Goal: Task Accomplishment & Management: Complete application form

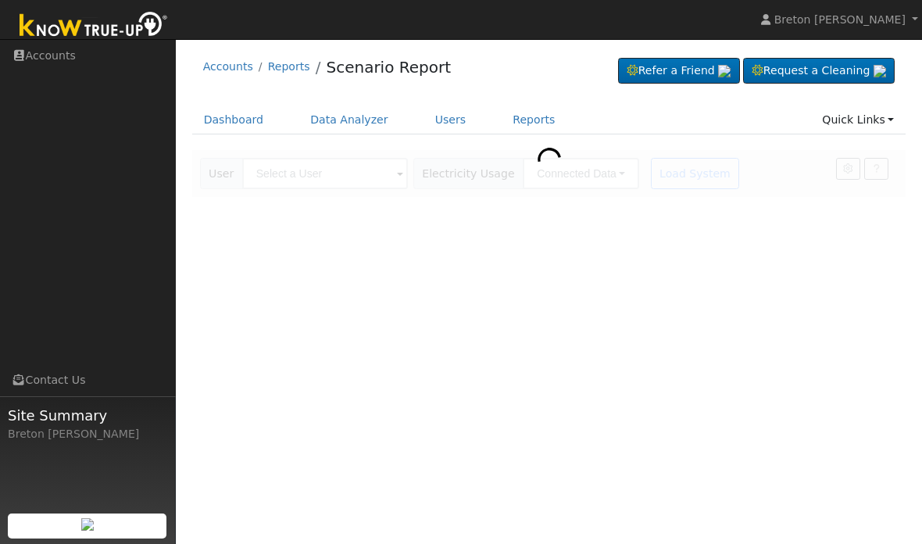
scroll to position [71, 120]
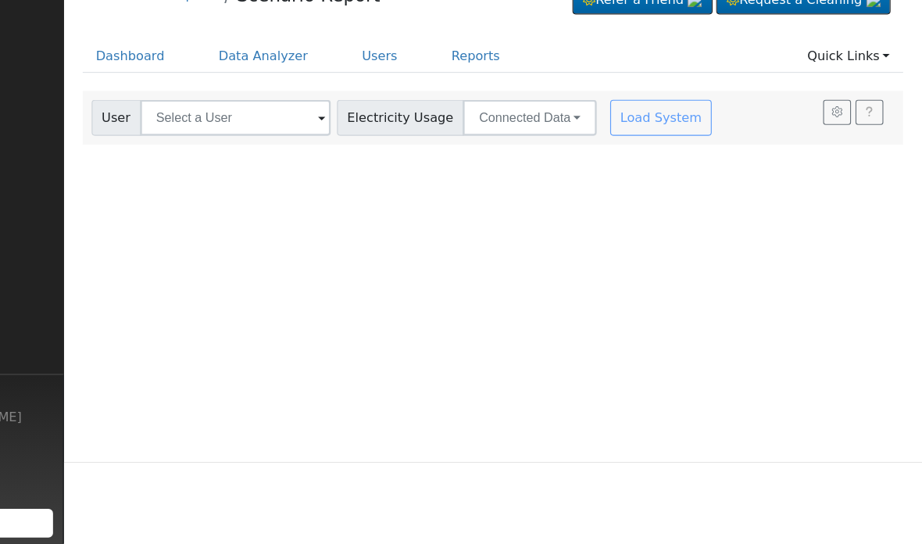
click at [192, 106] on link "Dashboard" at bounding box center [234, 120] width 84 height 29
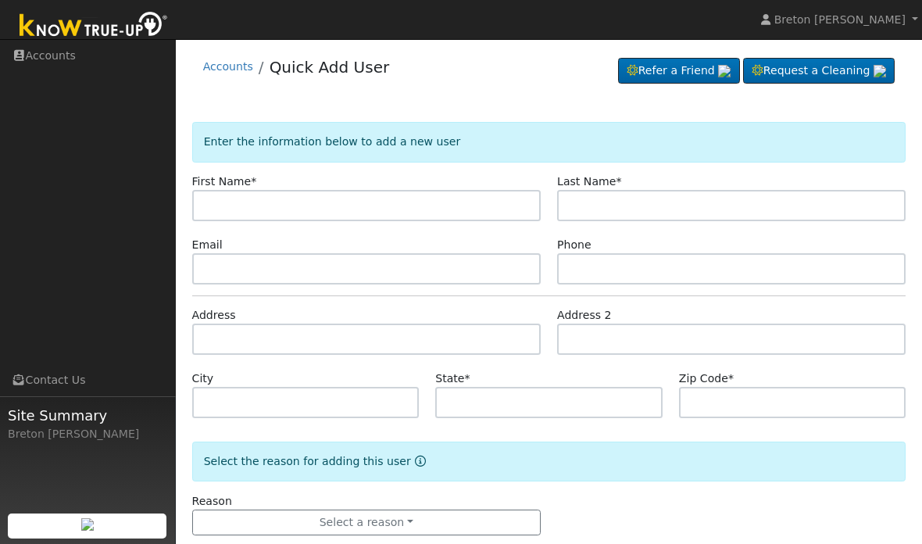
click at [256, 206] on input "text" at bounding box center [366, 205] width 349 height 31
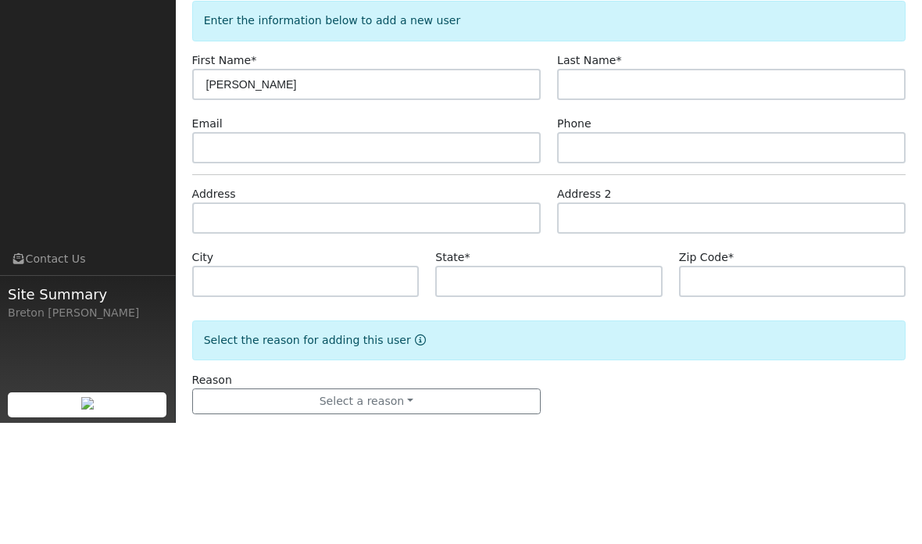
type input "[PERSON_NAME]"
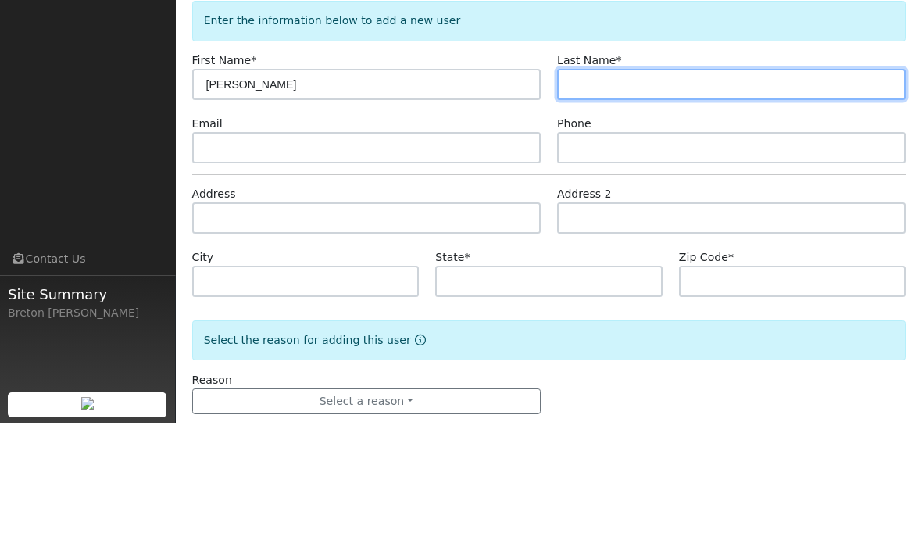
click at [650, 190] on input "text" at bounding box center [731, 205] width 349 height 31
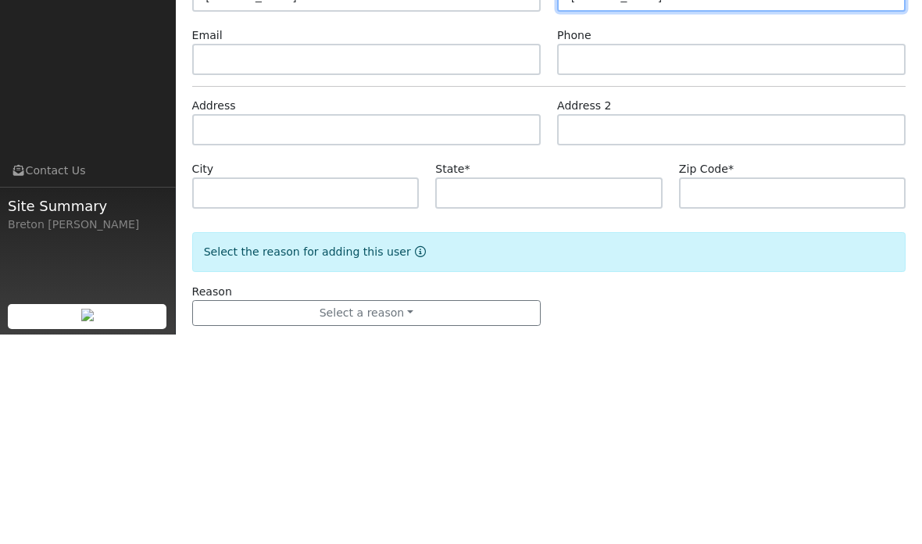
type input "[PERSON_NAME]"
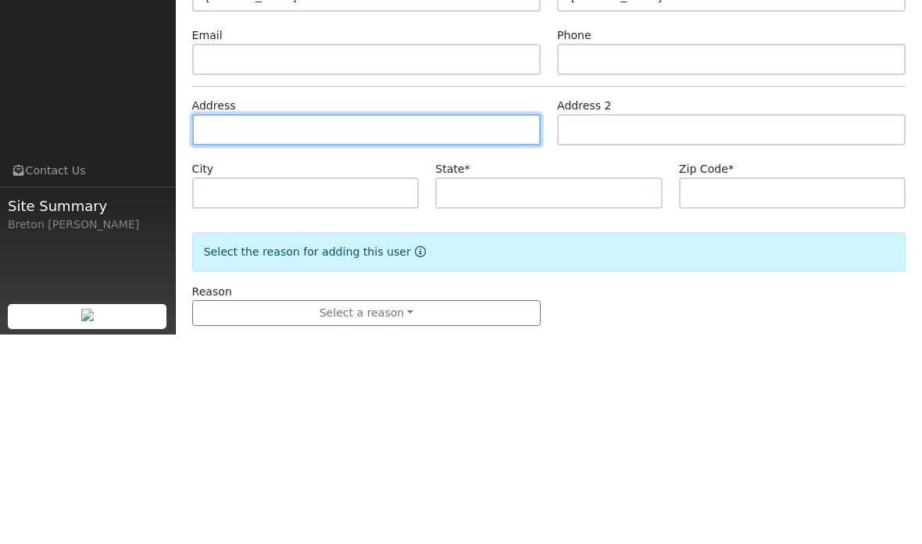
click at [253, 324] on input "text" at bounding box center [366, 339] width 349 height 31
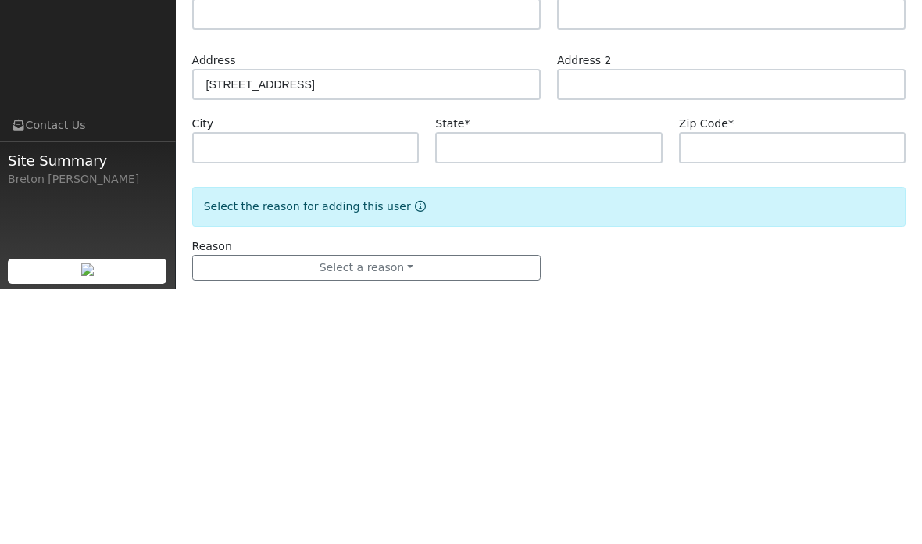
scroll to position [30, 0]
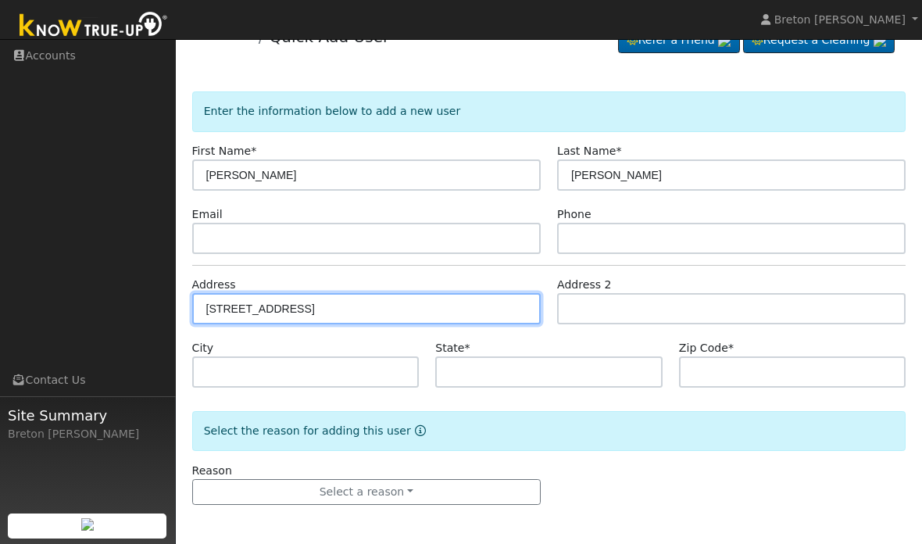
type input "29845 Kings Canyon Court North"
type input "Coarsegold"
type input "CA"
type input "93614"
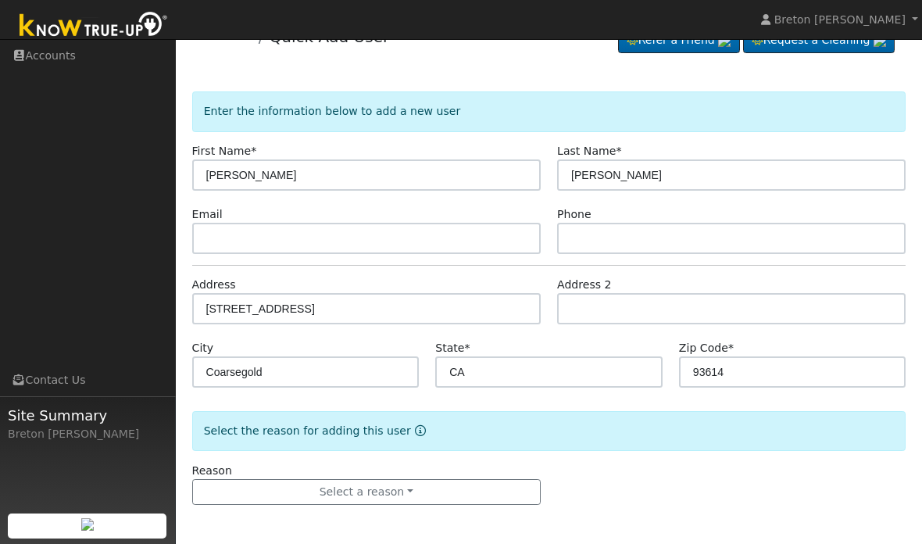
click at [387, 492] on button "Select a reason" at bounding box center [366, 492] width 349 height 27
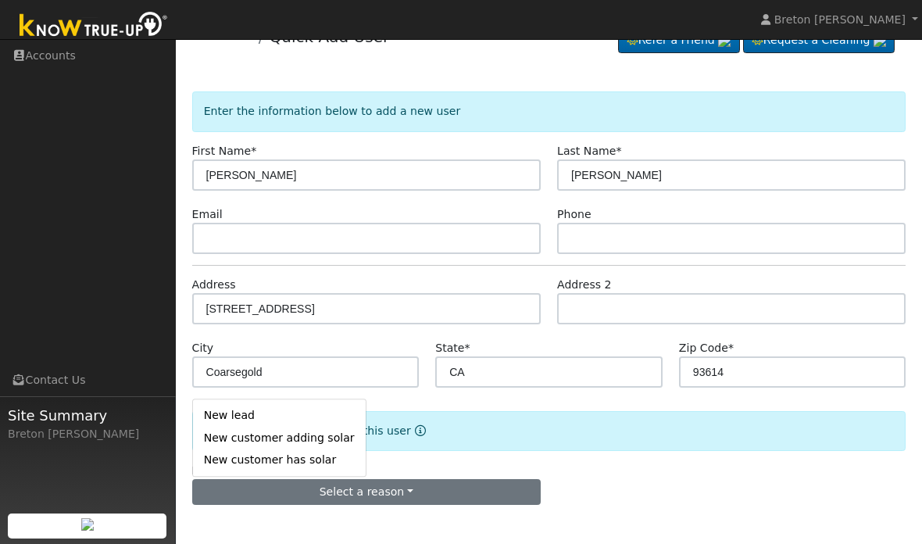
click at [268, 406] on link "New lead" at bounding box center [279, 416] width 173 height 22
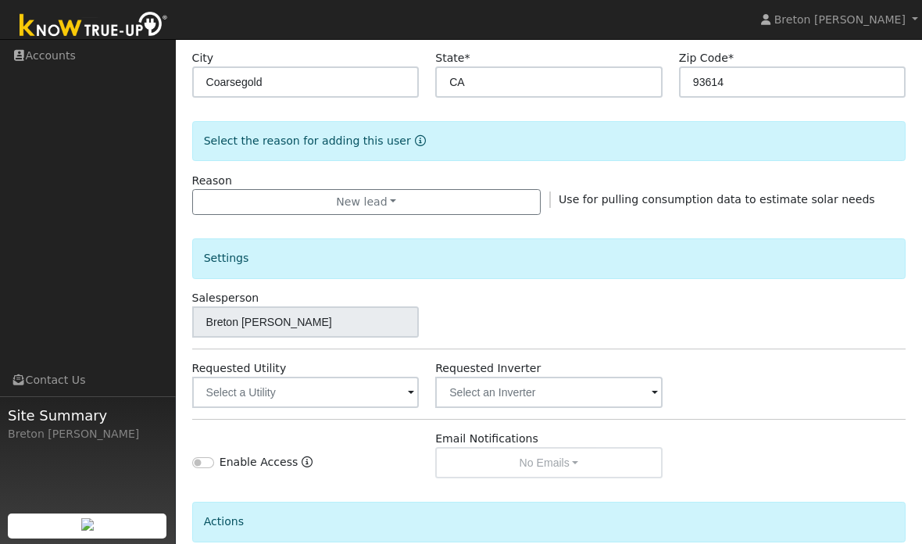
scroll to position [403, 0]
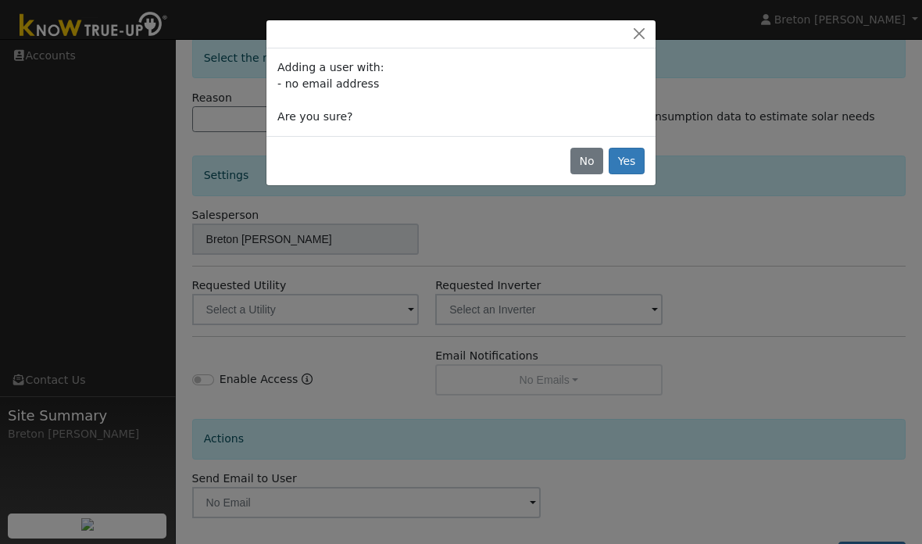
click at [626, 159] on button "Yes" at bounding box center [627, 161] width 36 height 27
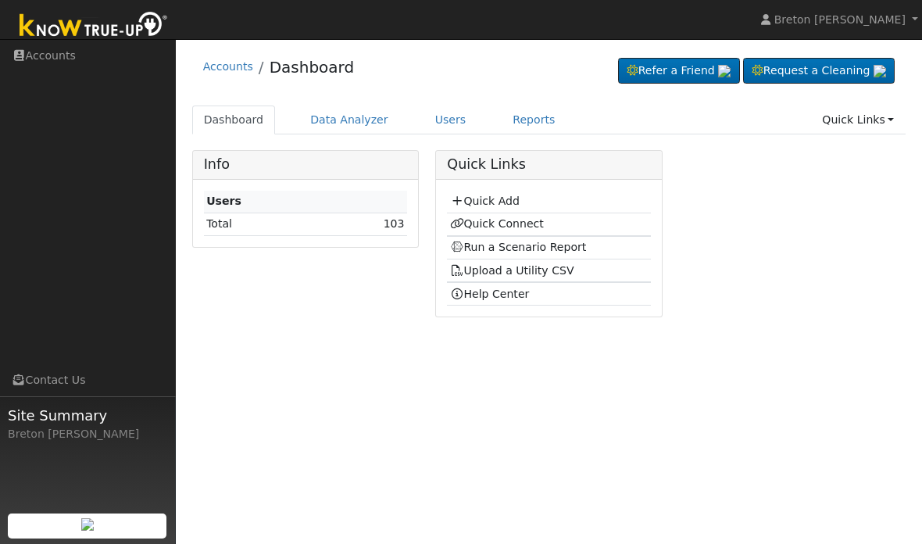
click at [510, 223] on link "Quick Connect" at bounding box center [497, 223] width 94 height 13
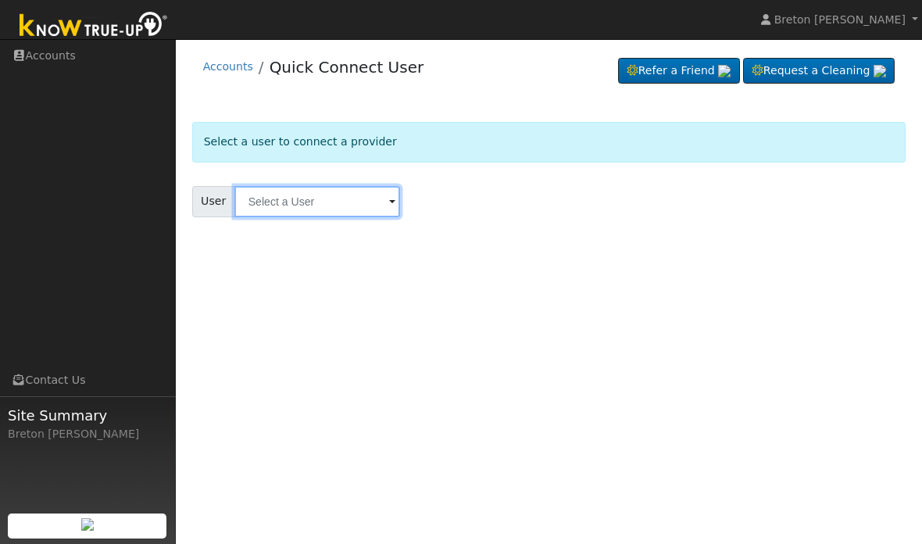
click at [314, 208] on input "text" at bounding box center [318, 201] width 166 height 31
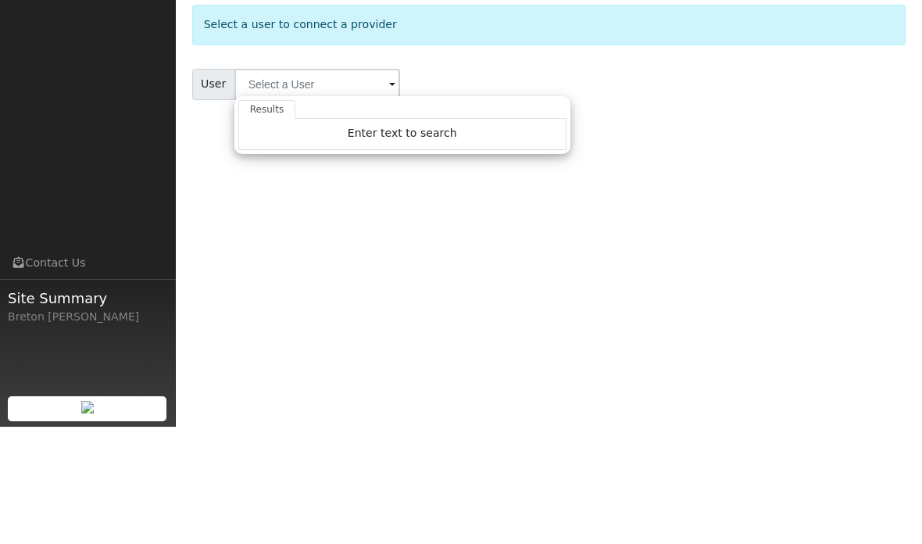
click at [336, 236] on div "Enter text to search" at bounding box center [402, 251] width 328 height 31
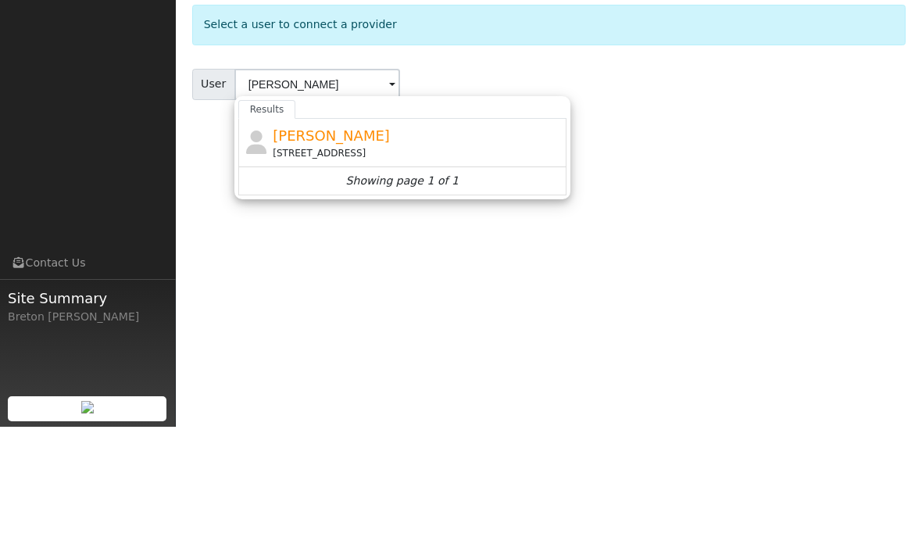
click at [340, 245] on span "Jose Esquivel" at bounding box center [331, 253] width 117 height 16
type input "Jose Esquivel"
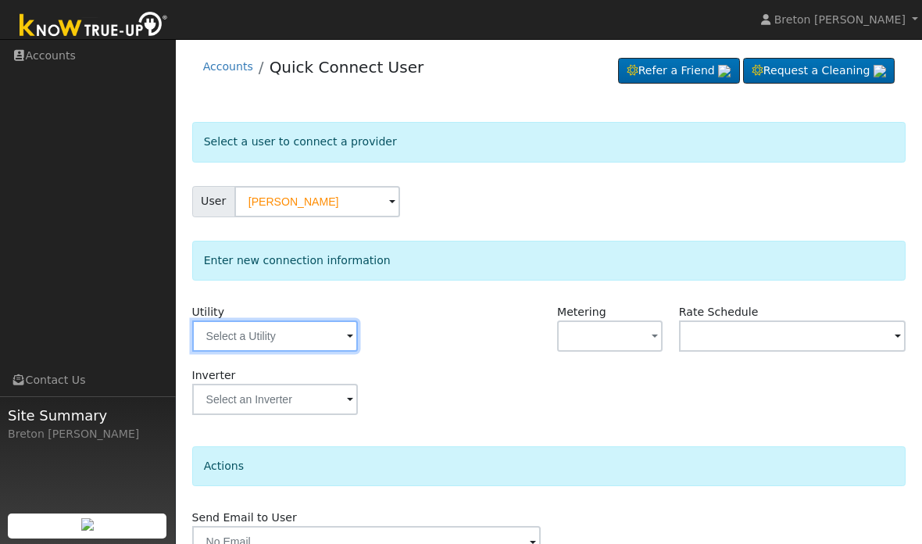
click at [275, 339] on input "text" at bounding box center [275, 336] width 166 height 31
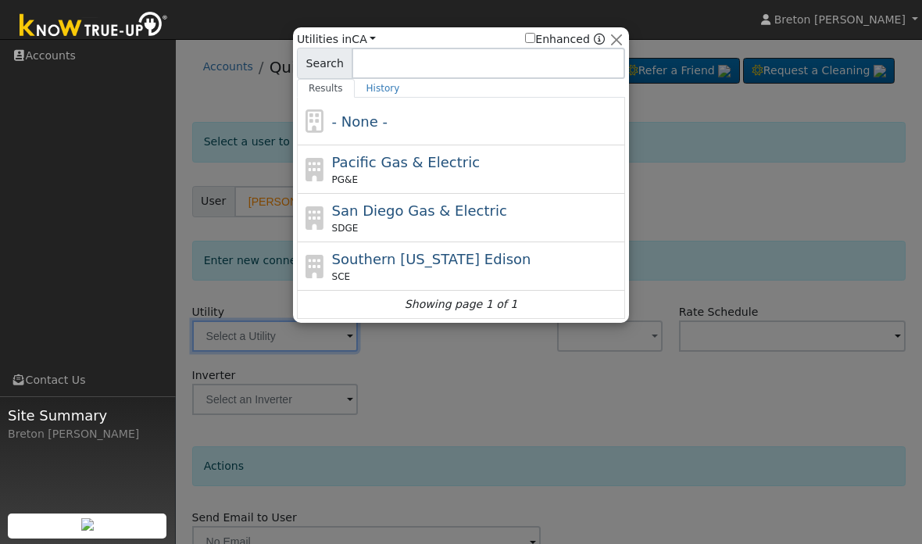
click at [398, 163] on span "Pacific Gas & Electric" at bounding box center [406, 162] width 148 height 16
type input "PG&E"
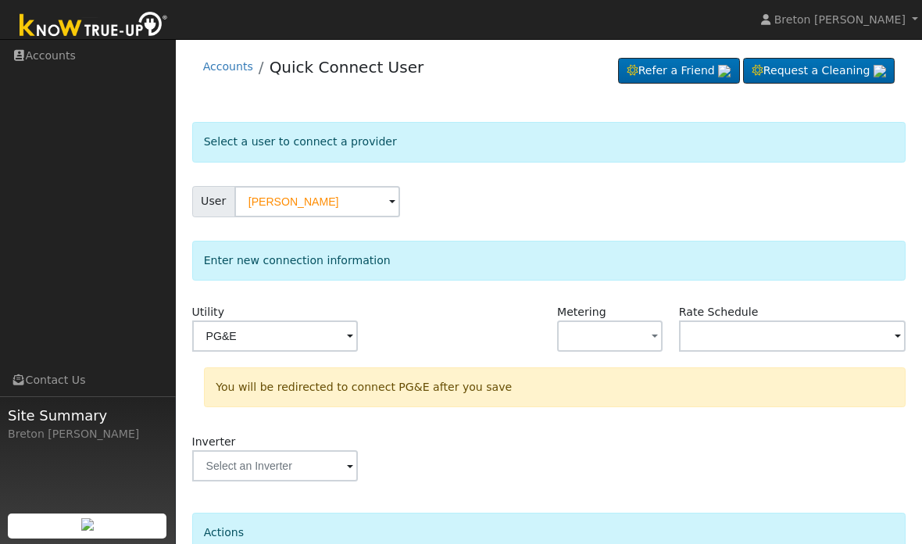
scroll to position [82, 0]
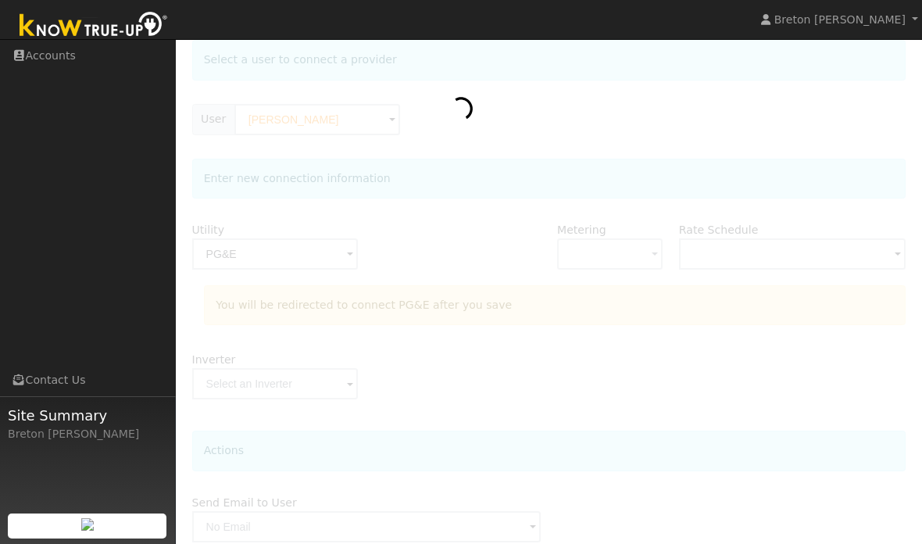
scroll to position [145, 0]
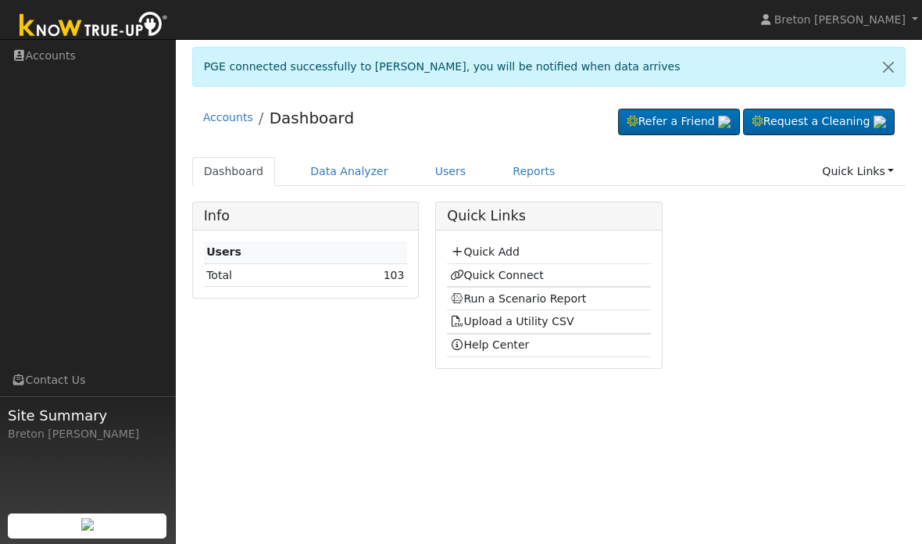
click at [518, 298] on link "Run a Scenario Report" at bounding box center [518, 298] width 137 height 13
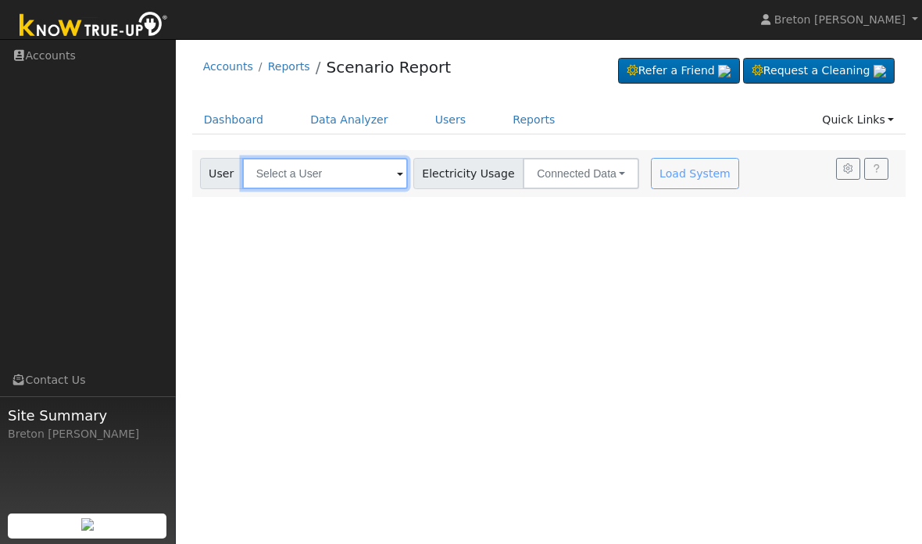
click at [321, 176] on input "text" at bounding box center [325, 173] width 166 height 31
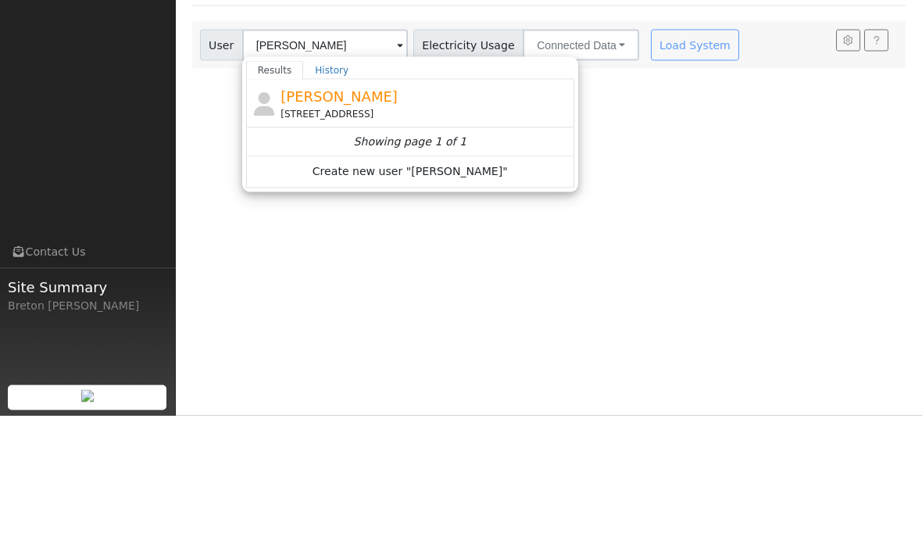
click at [333, 217] on span "[PERSON_NAME]" at bounding box center [339, 225] width 117 height 16
type input "[PERSON_NAME]"
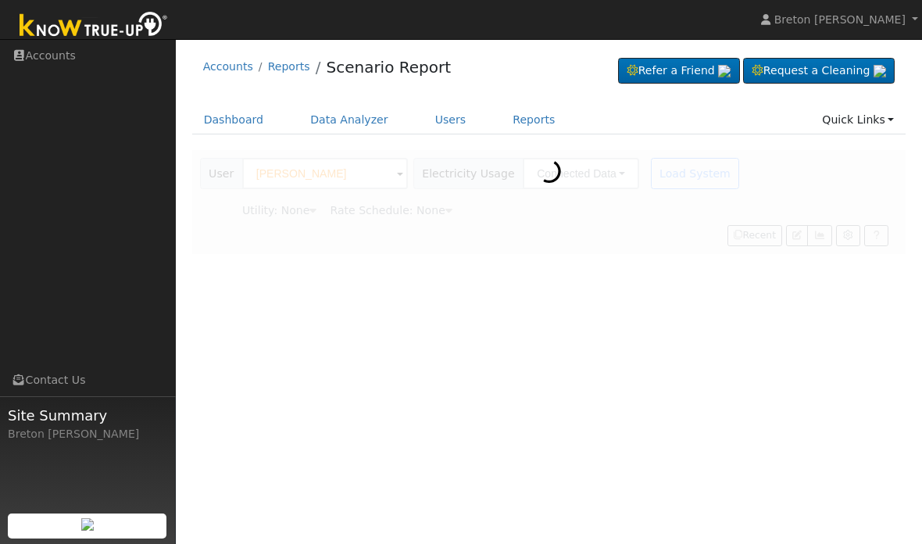
type input "Pacific Gas & Electric"
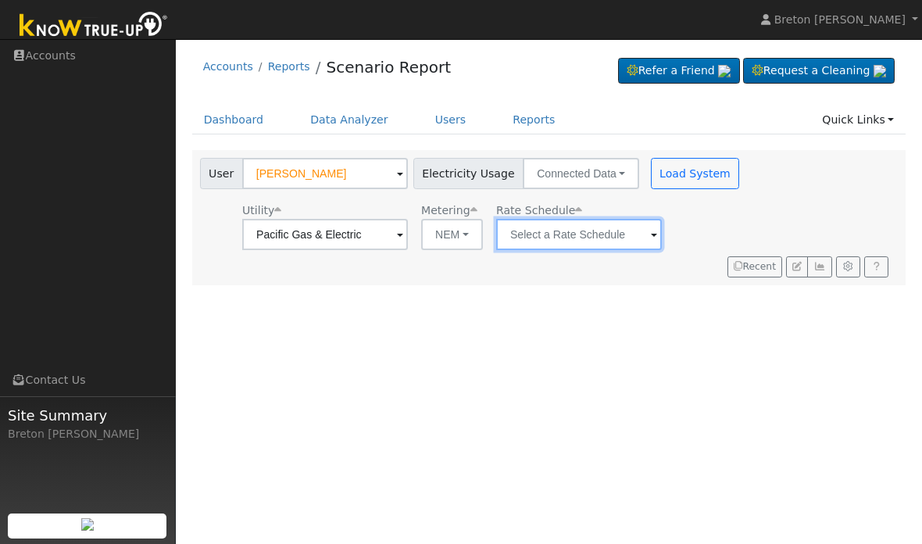
click at [408, 236] on input "text" at bounding box center [325, 234] width 166 height 31
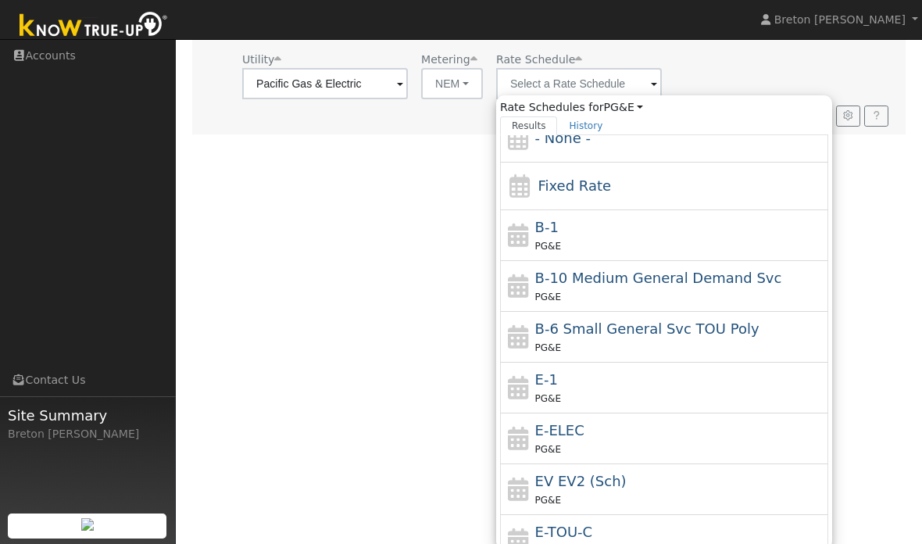
scroll to position [20, 0]
click at [544, 389] on div "E-1 PG&E" at bounding box center [680, 389] width 290 height 38
type input "E-1"
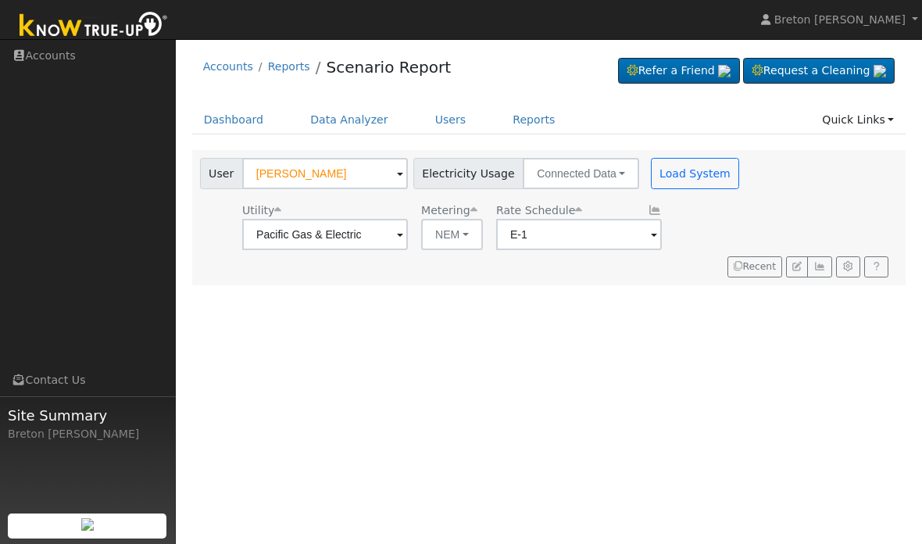
click at [651, 181] on button "Load System" at bounding box center [695, 173] width 89 height 31
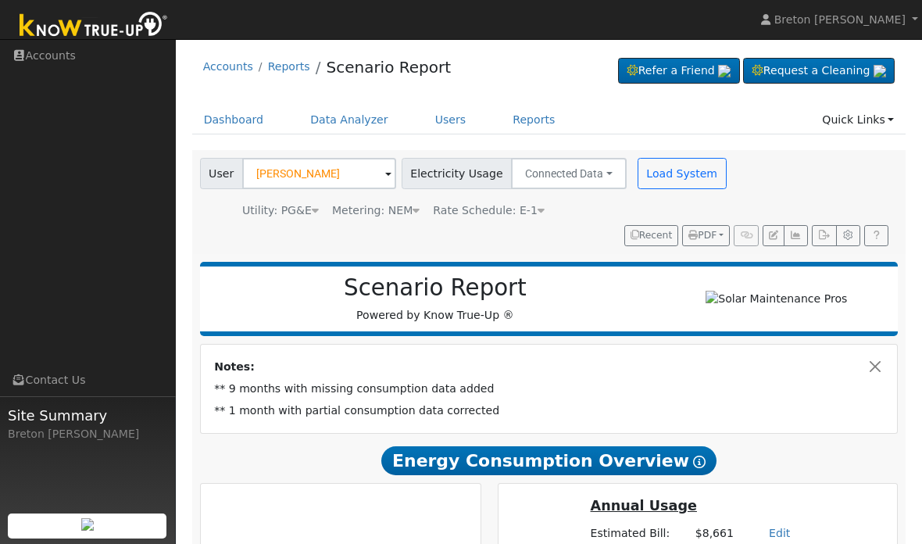
click at [664, 177] on button "Load System" at bounding box center [682, 173] width 89 height 31
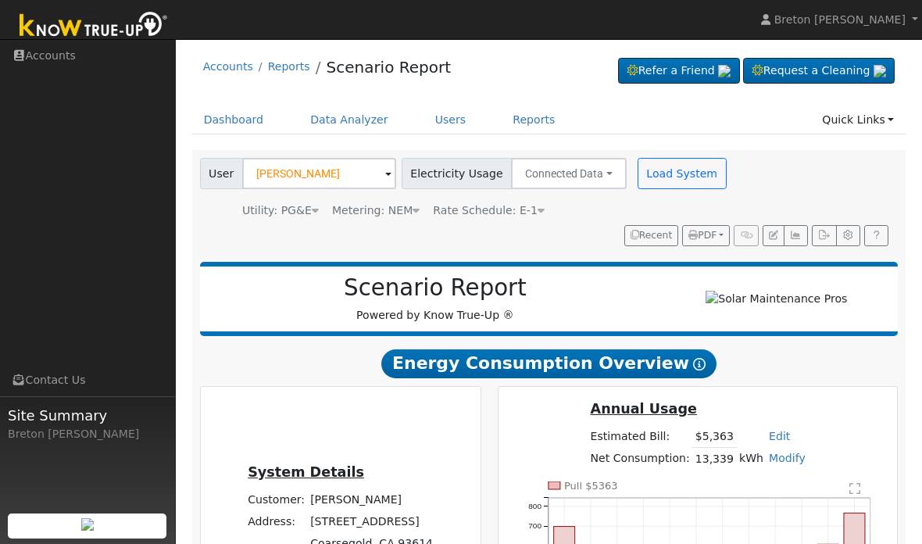
click at [667, 176] on button "Load System" at bounding box center [682, 173] width 89 height 31
click at [805, 235] on button "button" at bounding box center [796, 236] width 24 height 22
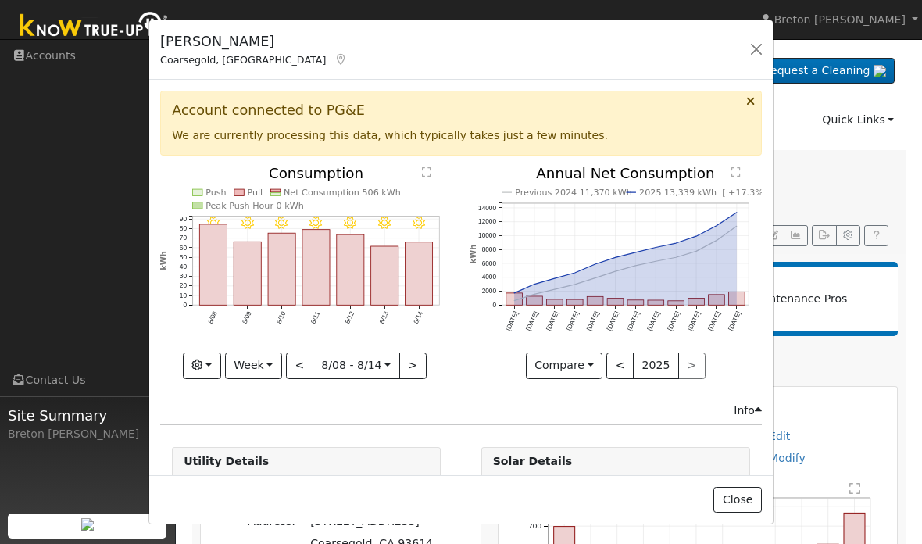
click at [275, 364] on button "Week" at bounding box center [253, 366] width 57 height 27
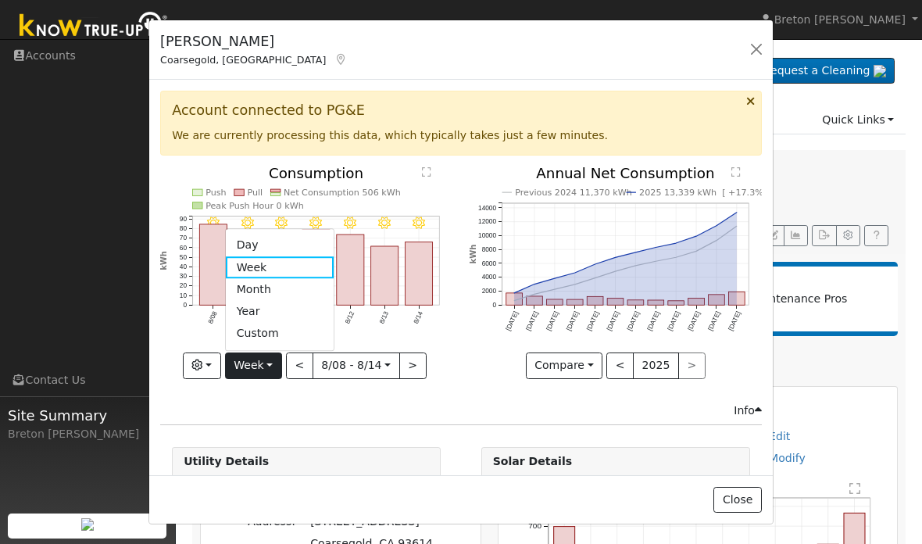
click at [278, 310] on link "Year" at bounding box center [280, 312] width 109 height 22
type input "[DATE]"
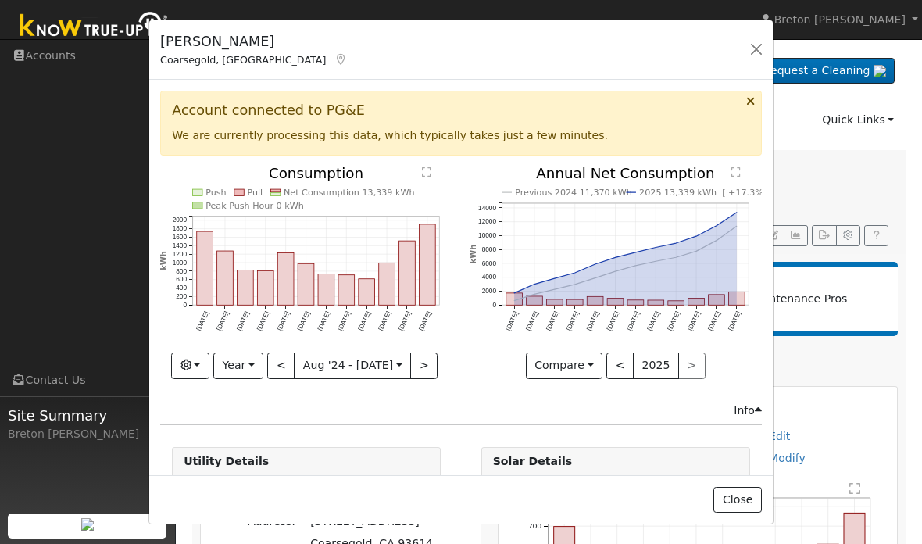
click at [758, 47] on button "button" at bounding box center [757, 49] width 22 height 22
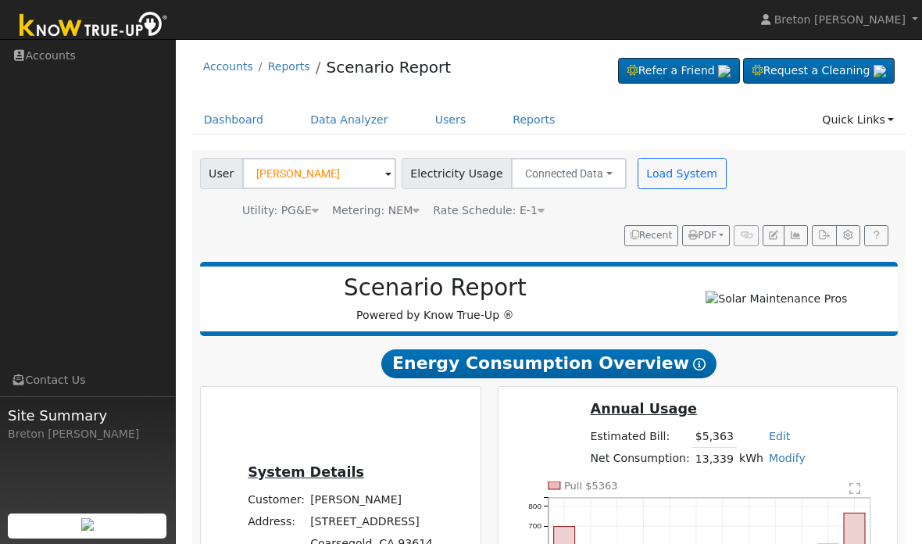
click at [668, 177] on button "Load System" at bounding box center [682, 173] width 89 height 31
click at [660, 172] on button "Load System" at bounding box center [682, 173] width 89 height 31
click at [672, 170] on button "Load System" at bounding box center [682, 173] width 89 height 31
click at [657, 177] on button "Load System" at bounding box center [682, 173] width 89 height 31
click at [666, 170] on button "Load System" at bounding box center [682, 173] width 89 height 31
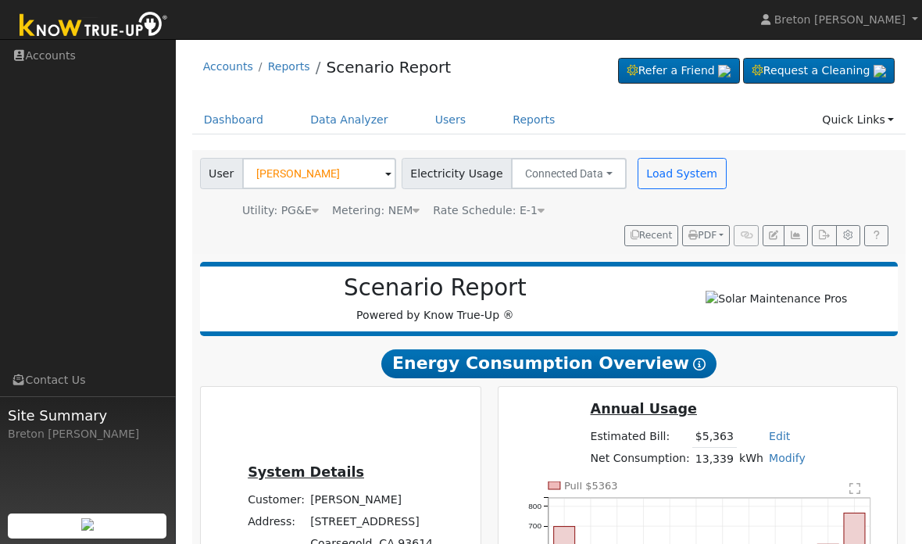
click at [799, 242] on button "button" at bounding box center [796, 236] width 24 height 22
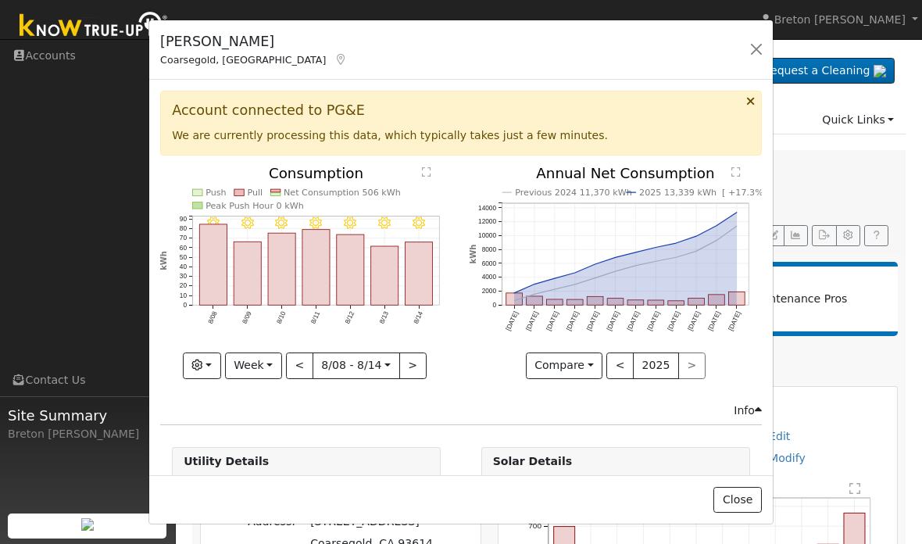
click at [280, 363] on button "Week" at bounding box center [253, 366] width 57 height 27
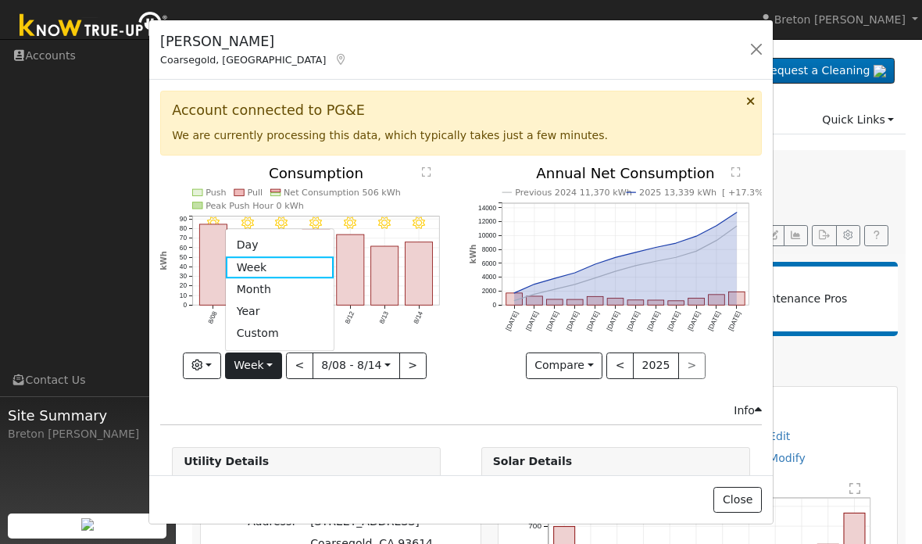
click at [276, 308] on link "Year" at bounding box center [280, 312] width 109 height 22
type input "[DATE]"
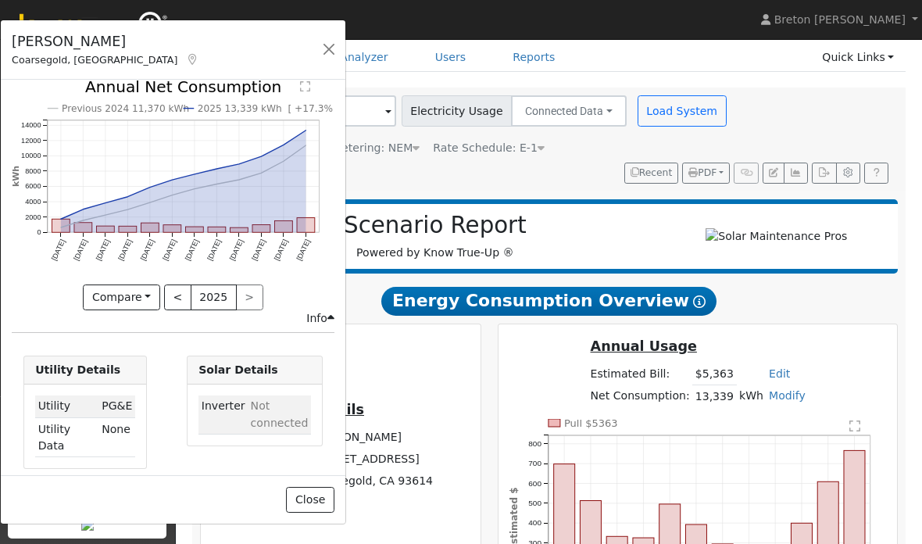
scroll to position [306, 0]
